Goal: Information Seeking & Learning: Learn about a topic

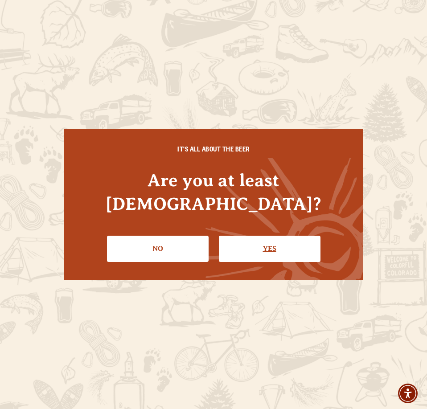
click at [271, 238] on link "Yes" at bounding box center [270, 249] width 102 height 26
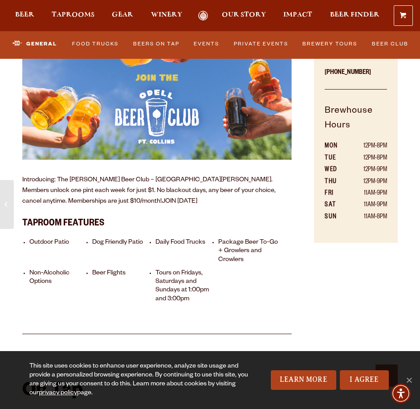
scroll to position [401, 0]
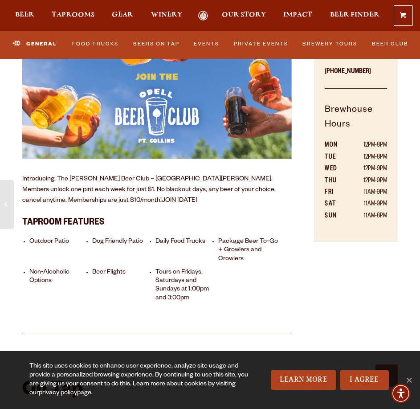
click at [101, 174] on p "Introducing: The Odell Beer Club – Fort Collins. Members unlock one pint each w…" at bounding box center [157, 190] width 270 height 32
click at [200, 285] on li "Tours on Fridays, Saturdays and Sundays at 1:00pm and 3:00pm" at bounding box center [186, 286] width 61 height 34
drag, startPoint x: 227, startPoint y: 232, endPoint x: 268, endPoint y: 231, distance: 41.0
click at [268, 238] on li "Package Beer To-Go + Growlers and Crowlers" at bounding box center [248, 251] width 61 height 26
click at [279, 238] on li "Package Beer To-Go + Growlers and Crowlers" at bounding box center [248, 251] width 61 height 26
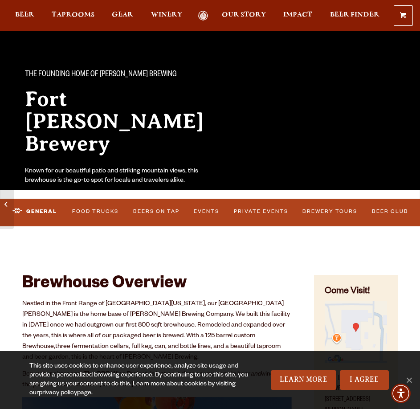
scroll to position [0, 0]
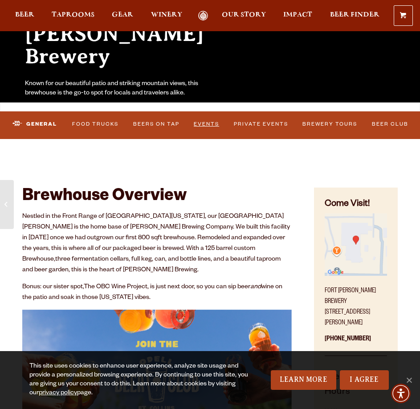
click at [211, 124] on link "Events" at bounding box center [206, 124] width 31 height 19
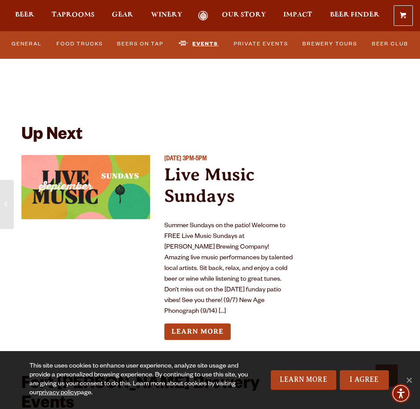
scroll to position [3730, 0]
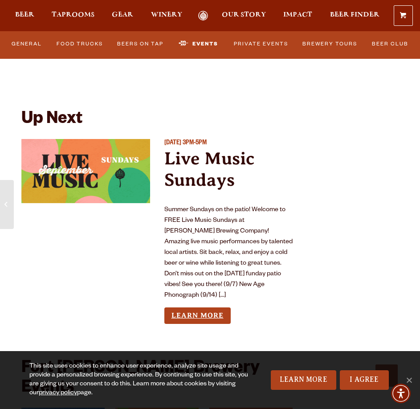
click at [221, 308] on link "Learn More" at bounding box center [198, 316] width 66 height 16
